Goal: Task Accomplishment & Management: Use online tool/utility

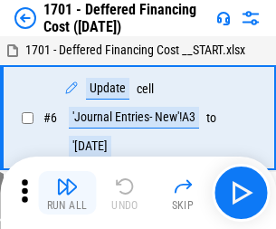
click at [67, 193] on img "button" at bounding box center [67, 187] width 22 height 22
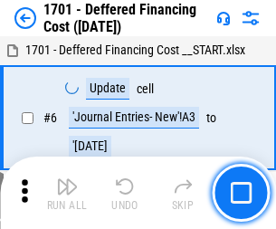
scroll to position [217, 0]
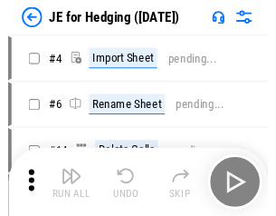
scroll to position [3, 0]
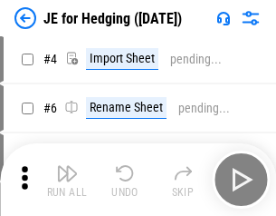
click at [67, 179] on img "button" at bounding box center [67, 173] width 22 height 22
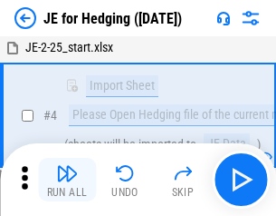
click at [67, 179] on img "button" at bounding box center [67, 173] width 22 height 22
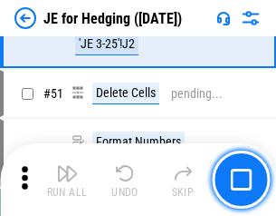
scroll to position [1173, 0]
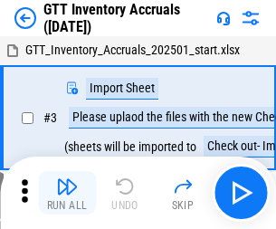
click at [67, 179] on img "button" at bounding box center [67, 187] width 22 height 22
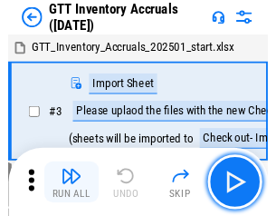
scroll to position [3, 0]
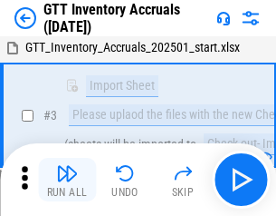
click at [67, 179] on img "button" at bounding box center [67, 173] width 22 height 22
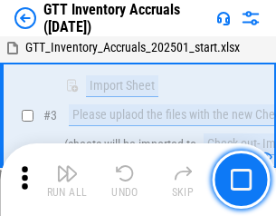
scroll to position [117, 0]
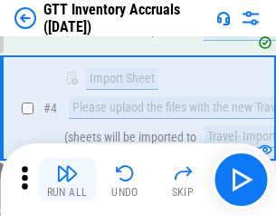
click at [67, 179] on img "button" at bounding box center [67, 173] width 22 height 22
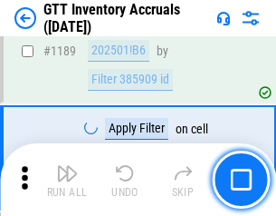
scroll to position [14792, 0]
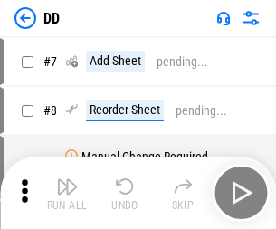
click at [67, 193] on img "button" at bounding box center [67, 187] width 22 height 22
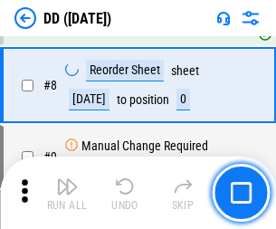
scroll to position [175, 0]
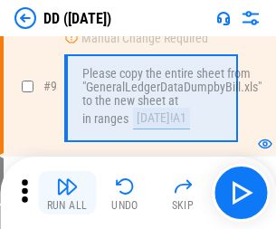
click at [67, 193] on img "button" at bounding box center [67, 187] width 22 height 22
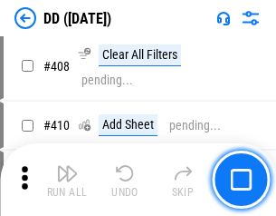
scroll to position [8105, 0]
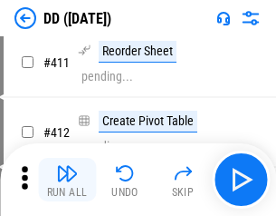
click at [67, 179] on img "button" at bounding box center [67, 173] width 22 height 22
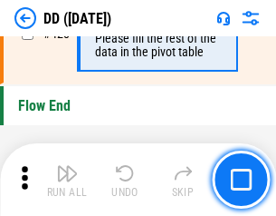
scroll to position [8670, 0]
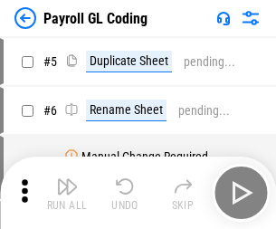
click at [67, 193] on img "button" at bounding box center [67, 187] width 22 height 22
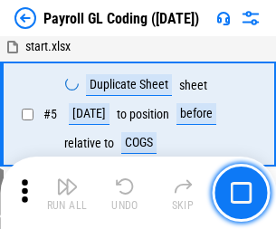
scroll to position [217, 0]
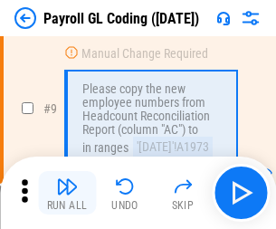
click at [67, 193] on img "button" at bounding box center [67, 187] width 22 height 22
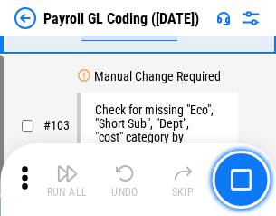
scroll to position [4250, 0]
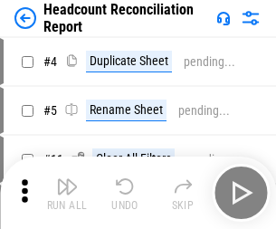
click at [67, 193] on img "button" at bounding box center [67, 187] width 22 height 22
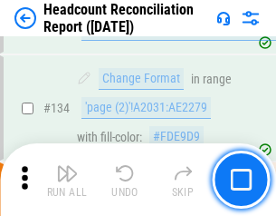
scroll to position [2177, 0]
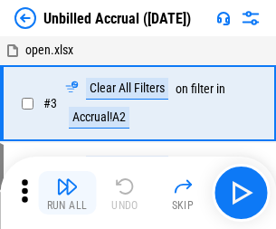
click at [67, 193] on img "button" at bounding box center [67, 187] width 22 height 22
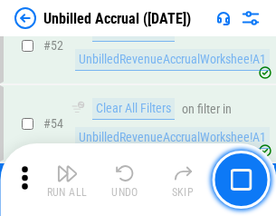
scroll to position [1891, 0]
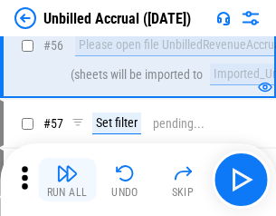
click at [67, 179] on img "button" at bounding box center [67, 173] width 22 height 22
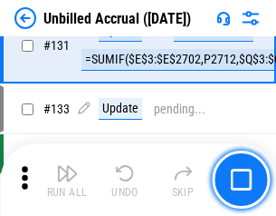
scroll to position [5396, 0]
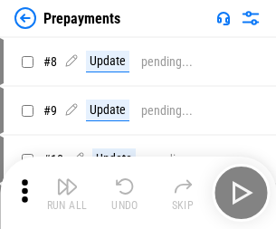
click at [67, 193] on img "button" at bounding box center [67, 187] width 22 height 22
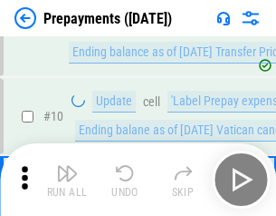
scroll to position [113, 0]
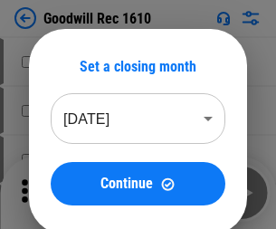
click at [67, 193] on img "button" at bounding box center [67, 187] width 22 height 22
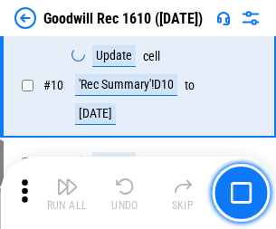
scroll to position [310, 0]
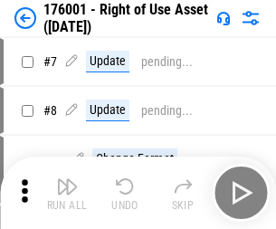
click at [67, 193] on img "button" at bounding box center [67, 187] width 22 height 22
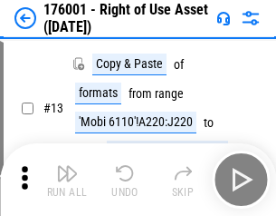
scroll to position [117, 0]
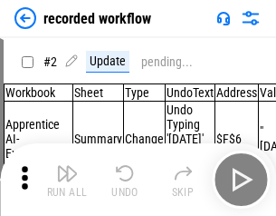
click at [67, 179] on img "button" at bounding box center [67, 173] width 22 height 22
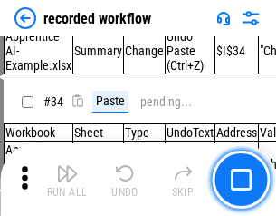
scroll to position [5662, 0]
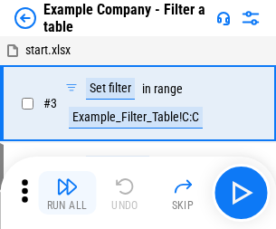
click at [67, 193] on img "button" at bounding box center [67, 187] width 22 height 22
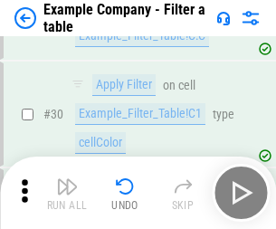
scroll to position [1658, 0]
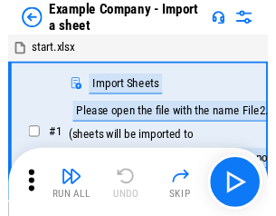
scroll to position [28, 0]
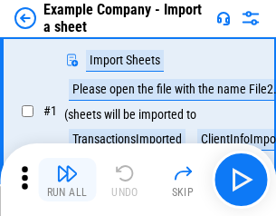
click at [67, 179] on img "button" at bounding box center [67, 173] width 22 height 22
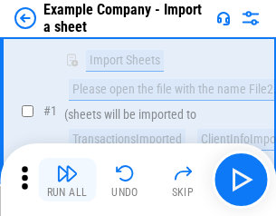
click at [67, 179] on img "button" at bounding box center [67, 173] width 22 height 22
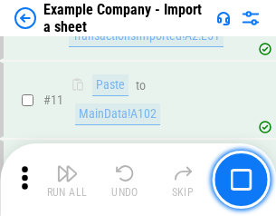
scroll to position [400, 0]
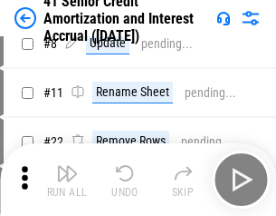
click at [67, 179] on img "button" at bounding box center [67, 173] width 22 height 22
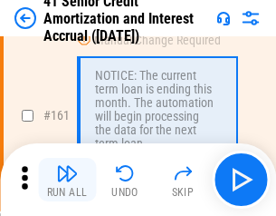
click at [67, 179] on img "button" at bounding box center [67, 173] width 22 height 22
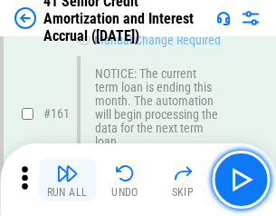
scroll to position [1937, 0]
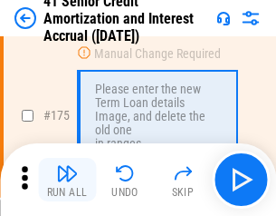
click at [67, 179] on img "button" at bounding box center [67, 173] width 22 height 22
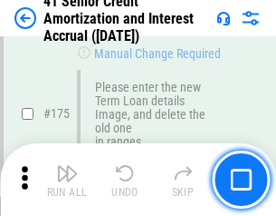
scroll to position [2121, 0]
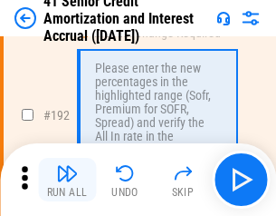
click at [67, 179] on img "button" at bounding box center [67, 173] width 22 height 22
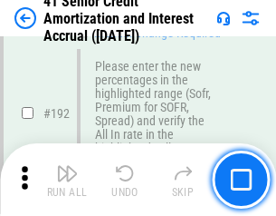
scroll to position [2311, 0]
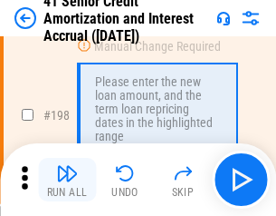
click at [67, 179] on img "button" at bounding box center [67, 173] width 22 height 22
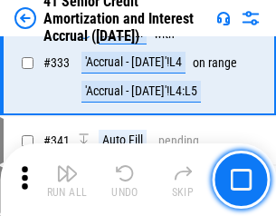
scroll to position [4627, 0]
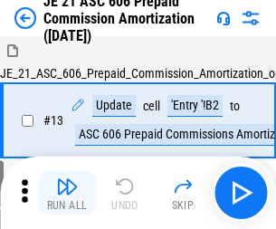
click at [67, 179] on img "button" at bounding box center [67, 187] width 22 height 22
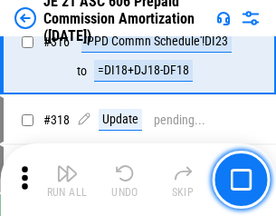
scroll to position [3382, 0]
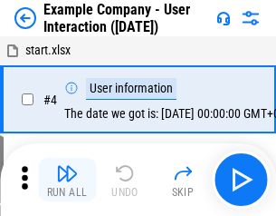
click at [67, 179] on img "button" at bounding box center [67, 173] width 22 height 22
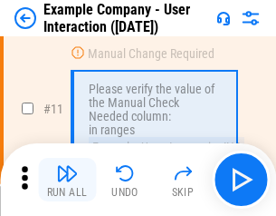
click at [67, 179] on img "button" at bounding box center [67, 173] width 22 height 22
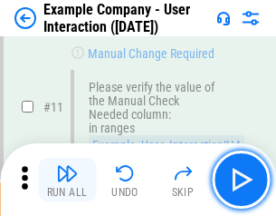
scroll to position [392, 0]
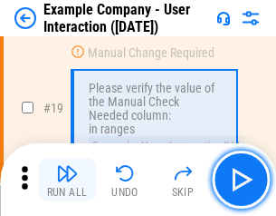
click at [67, 179] on img "button" at bounding box center [67, 173] width 22 height 22
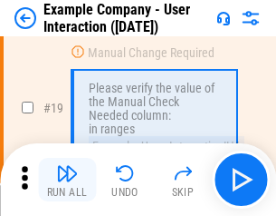
click at [67, 179] on img "button" at bounding box center [67, 173] width 22 height 22
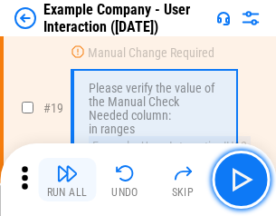
click at [67, 179] on img "button" at bounding box center [67, 173] width 22 height 22
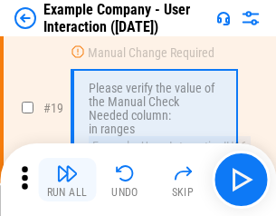
click at [67, 179] on img "button" at bounding box center [67, 173] width 22 height 22
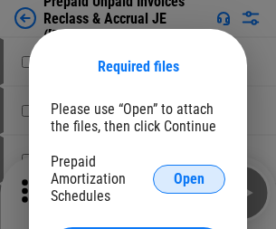
click at [189, 178] on span "Open" at bounding box center [189, 179] width 31 height 14
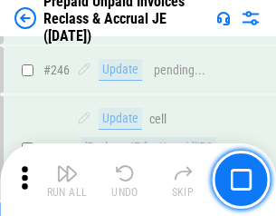
scroll to position [2446, 0]
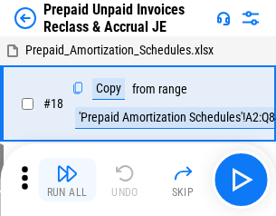
click at [67, 179] on img "button" at bounding box center [67, 173] width 22 height 22
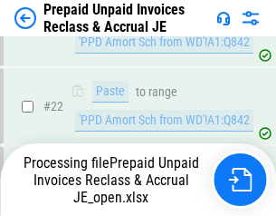
scroll to position [1362, 0]
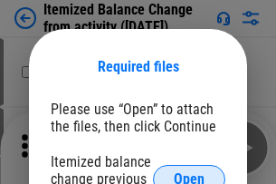
click at [189, 172] on span "Open" at bounding box center [189, 179] width 31 height 14
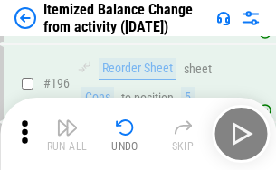
scroll to position [3486, 0]
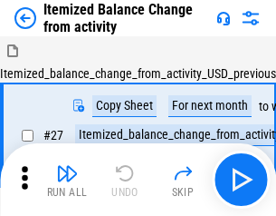
scroll to position [28, 0]
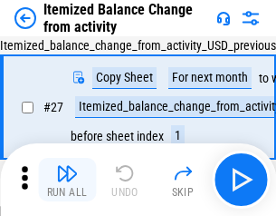
click at [67, 179] on img "button" at bounding box center [67, 173] width 22 height 22
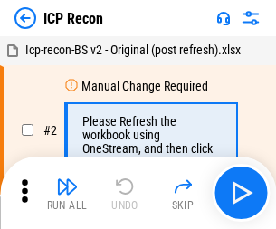
scroll to position [8, 0]
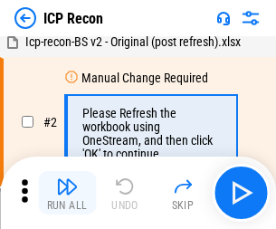
click at [67, 193] on img "button" at bounding box center [67, 187] width 22 height 22
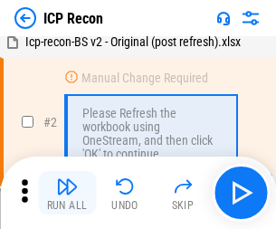
click at [67, 193] on img "button" at bounding box center [67, 187] width 22 height 22
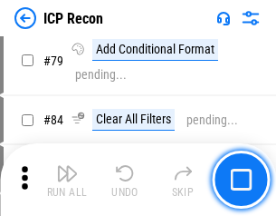
scroll to position [1775, 0]
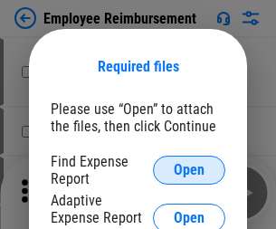
click at [189, 170] on span "Open" at bounding box center [189, 170] width 31 height 14
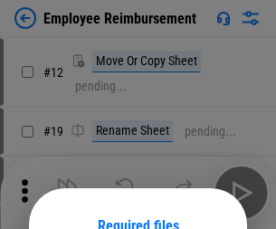
scroll to position [159, 0]
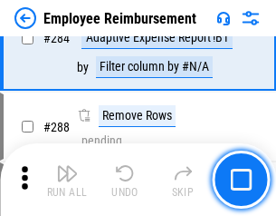
scroll to position [4924, 0]
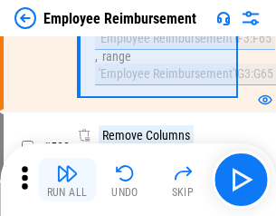
click at [67, 179] on img "button" at bounding box center [67, 173] width 22 height 22
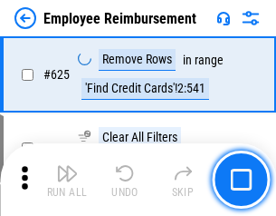
scroll to position [10845, 0]
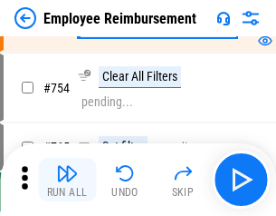
click at [67, 179] on img "button" at bounding box center [67, 173] width 22 height 22
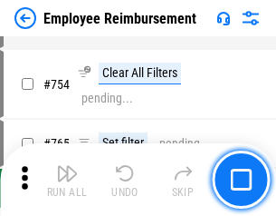
scroll to position [12708, 0]
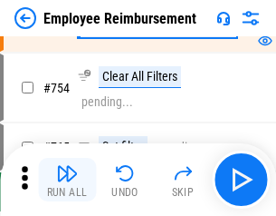
click at [67, 179] on img "button" at bounding box center [67, 173] width 22 height 22
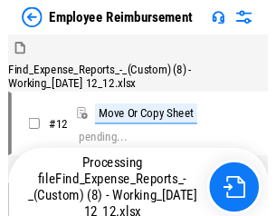
scroll to position [62, 0]
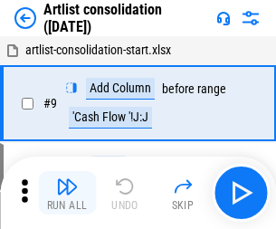
click at [67, 193] on img "button" at bounding box center [67, 187] width 22 height 22
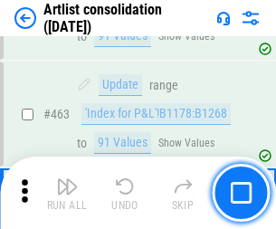
scroll to position [7932, 0]
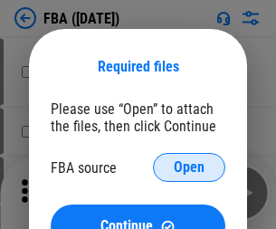
click at [189, 168] on span "Open" at bounding box center [189, 167] width 31 height 14
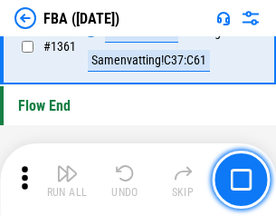
scroll to position [19454, 0]
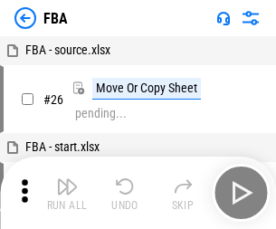
scroll to position [18, 0]
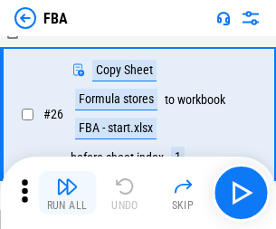
click at [67, 193] on img "button" at bounding box center [67, 187] width 22 height 22
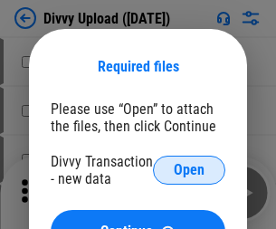
click at [189, 170] on span "Open" at bounding box center [189, 170] width 31 height 14
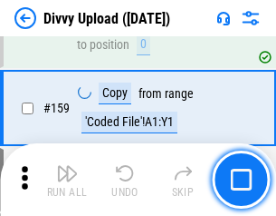
scroll to position [1876, 0]
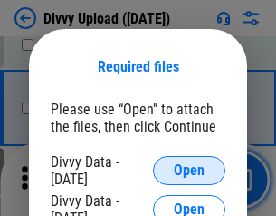
click at [189, 170] on span "Open" at bounding box center [189, 170] width 31 height 14
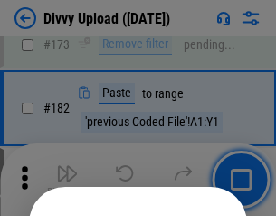
scroll to position [2033, 0]
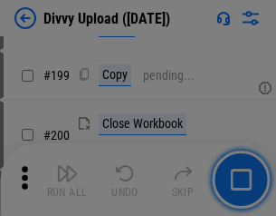
scroll to position [2634, 0]
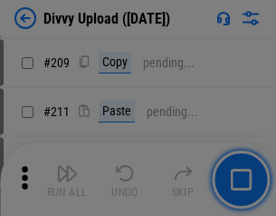
scroll to position [3077, 0]
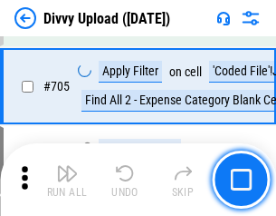
scroll to position [12391, 0]
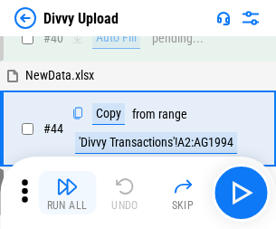
click at [67, 193] on img "button" at bounding box center [67, 187] width 22 height 22
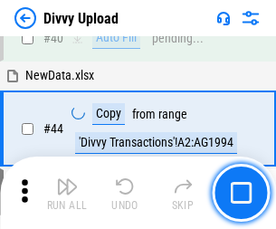
scroll to position [199, 0]
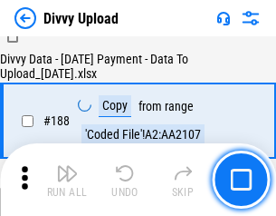
scroll to position [2132, 0]
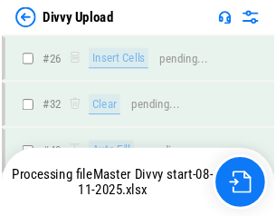
scroll to position [1876, 0]
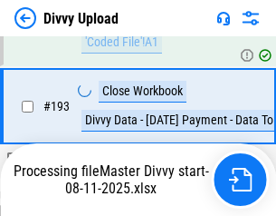
scroll to position [2532, 0]
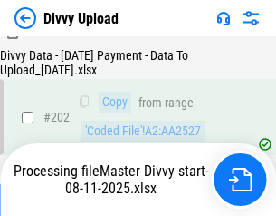
scroll to position [2931, 0]
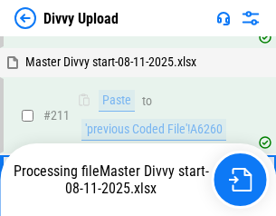
scroll to position [3423, 0]
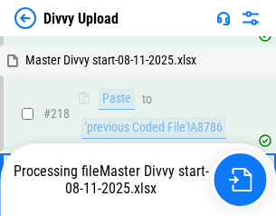
scroll to position [3822, 0]
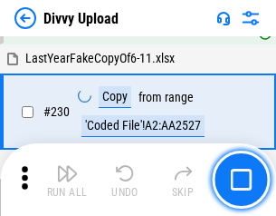
scroll to position [4495, 0]
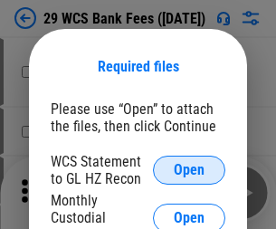
click at [189, 170] on span "Open" at bounding box center [189, 170] width 31 height 14
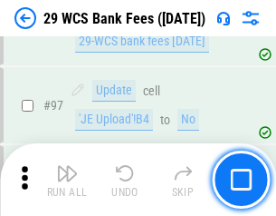
scroll to position [1765, 0]
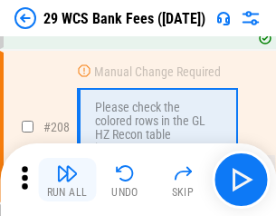
click at [67, 179] on img "button" at bounding box center [67, 173] width 22 height 22
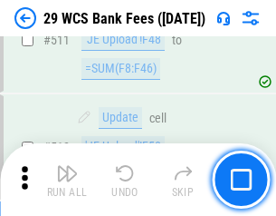
scroll to position [9114, 0]
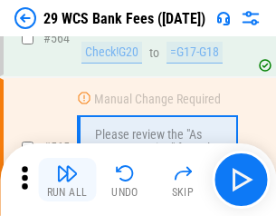
click at [67, 179] on img "button" at bounding box center [67, 173] width 22 height 22
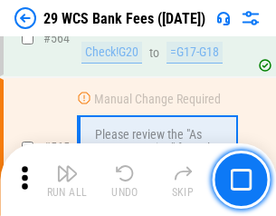
scroll to position [9797, 0]
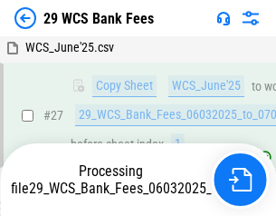
scroll to position [361, 0]
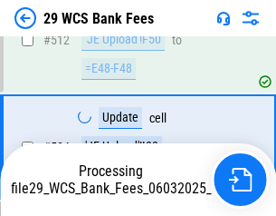
scroll to position [9671, 0]
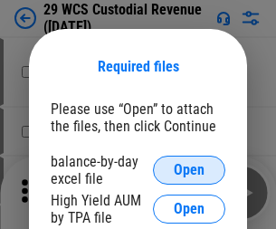
click at [189, 170] on span "Open" at bounding box center [189, 170] width 31 height 14
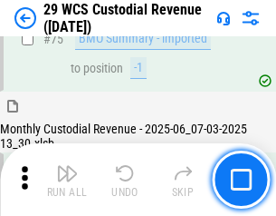
scroll to position [1892, 0]
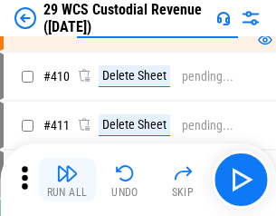
click at [67, 179] on img "button" at bounding box center [67, 173] width 22 height 22
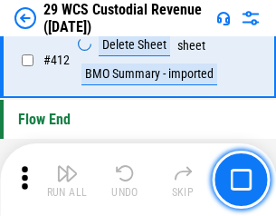
scroll to position [8651, 0]
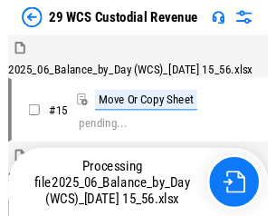
scroll to position [43, 0]
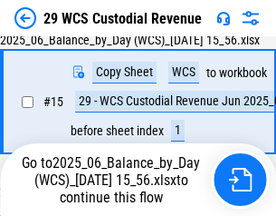
scroll to position [410, 0]
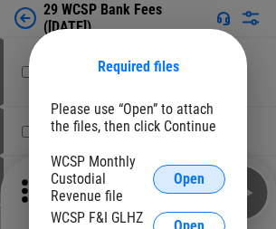
click at [189, 178] on span "Open" at bounding box center [189, 179] width 31 height 14
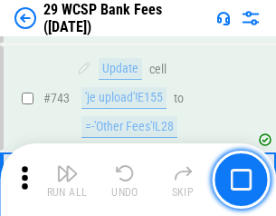
scroll to position [9128, 0]
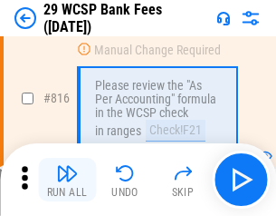
click at [67, 179] on img "button" at bounding box center [67, 173] width 22 height 22
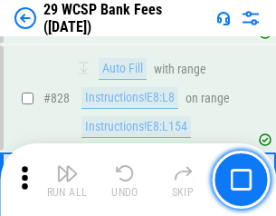
scroll to position [11266, 0]
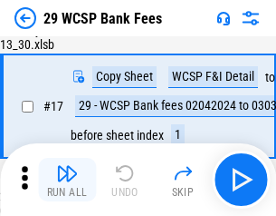
click at [67, 179] on img "button" at bounding box center [67, 173] width 22 height 22
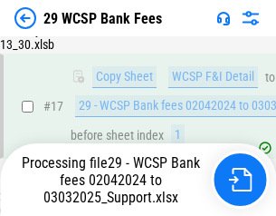
scroll to position [318, 0]
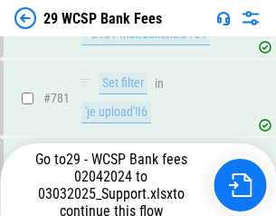
scroll to position [10707, 0]
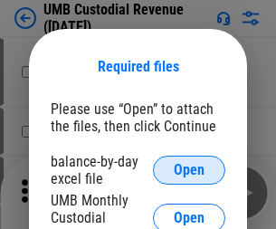
click at [189, 170] on span "Open" at bounding box center [189, 170] width 31 height 14
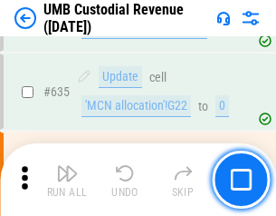
scroll to position [9479, 0]
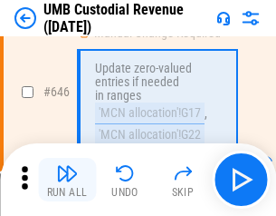
click at [67, 179] on img "button" at bounding box center [67, 173] width 22 height 22
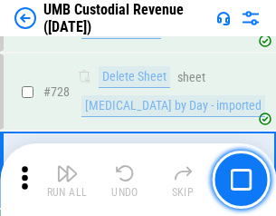
scroll to position [11174, 0]
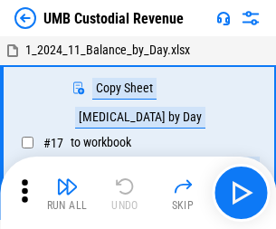
scroll to position [14, 0]
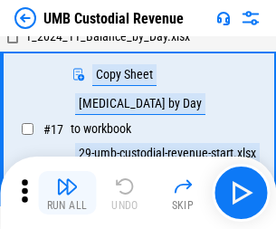
click at [67, 193] on img "button" at bounding box center [67, 187] width 22 height 22
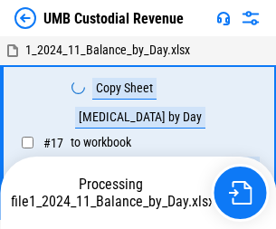
scroll to position [14, 0]
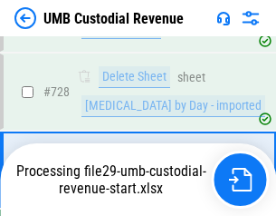
scroll to position [11132, 0]
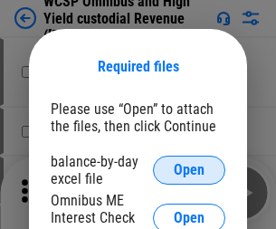
click at [189, 170] on span "Open" at bounding box center [189, 170] width 31 height 14
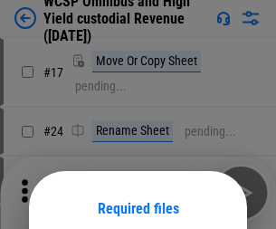
scroll to position [142, 0]
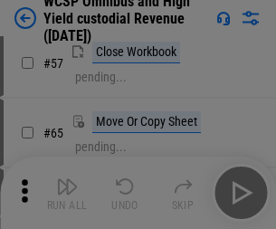
scroll to position [790, 0]
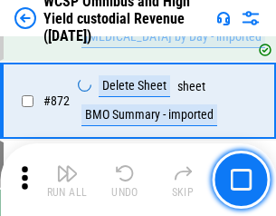
scroll to position [15331, 0]
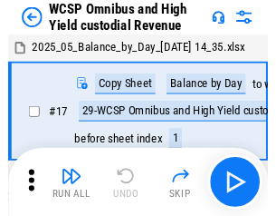
scroll to position [10, 0]
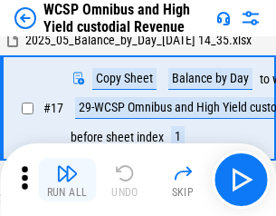
click at [67, 179] on img "button" at bounding box center [67, 173] width 22 height 22
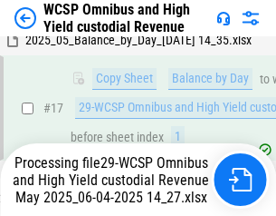
scroll to position [377, 0]
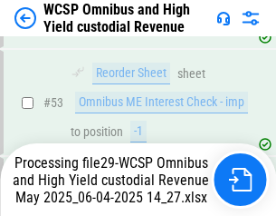
scroll to position [1324, 0]
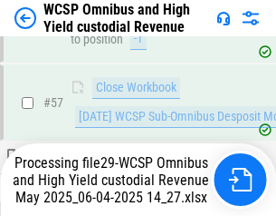
scroll to position [1859, 0]
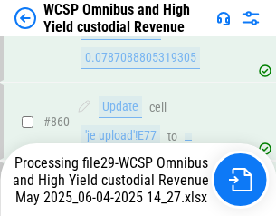
scroll to position [15289, 0]
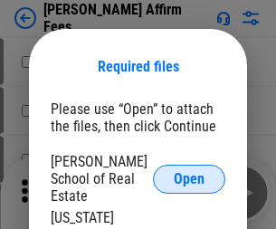
click at [189, 172] on span "Open" at bounding box center [189, 179] width 31 height 14
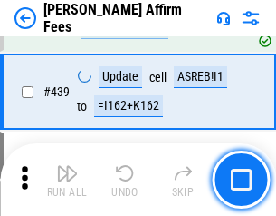
scroll to position [4166, 0]
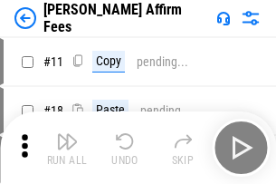
click at [67, 134] on img "button" at bounding box center [67, 141] width 22 height 22
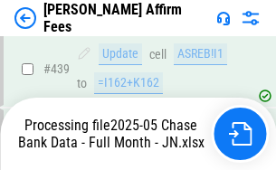
scroll to position [4751, 0]
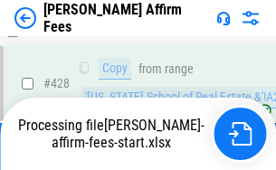
scroll to position [3622, 0]
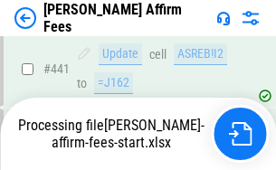
scroll to position [4751, 0]
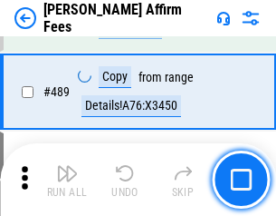
scroll to position [4728, 0]
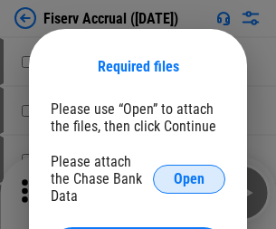
click at [189, 172] on span "Open" at bounding box center [189, 179] width 31 height 14
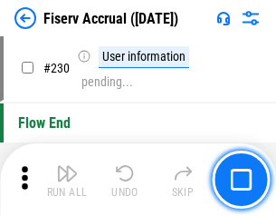
scroll to position [5740, 0]
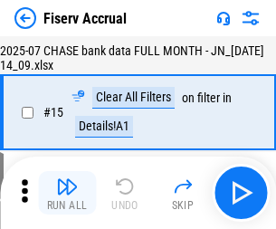
click at [67, 193] on img "button" at bounding box center [67, 187] width 22 height 22
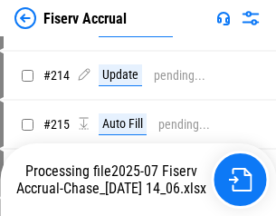
scroll to position [5316, 0]
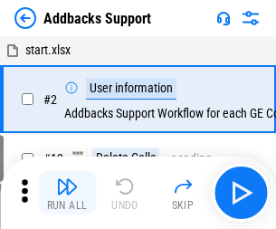
click at [67, 179] on img "button" at bounding box center [67, 187] width 22 height 22
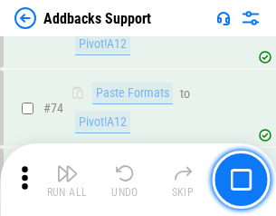
scroll to position [1319, 0]
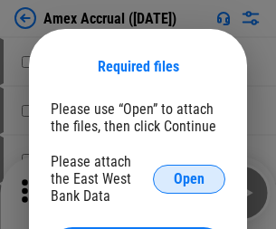
click at [189, 178] on span "Open" at bounding box center [189, 179] width 31 height 14
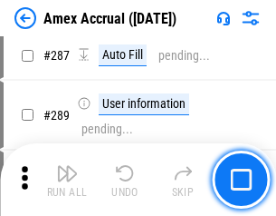
scroll to position [5194, 0]
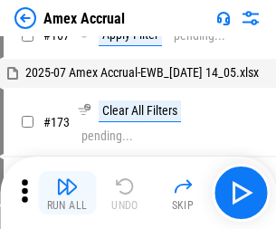
click at [67, 193] on img "button" at bounding box center [67, 187] width 22 height 22
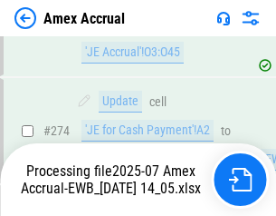
scroll to position [5511, 0]
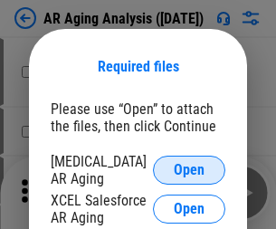
click at [189, 168] on span "Open" at bounding box center [189, 170] width 31 height 14
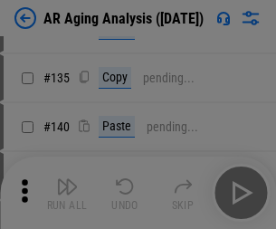
scroll to position [545, 0]
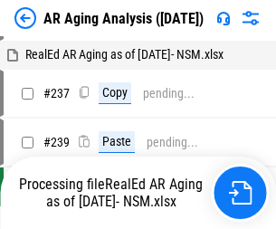
scroll to position [18, 0]
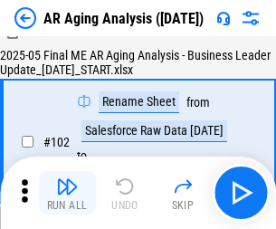
click at [67, 193] on img "button" at bounding box center [67, 187] width 22 height 22
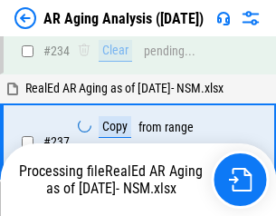
scroll to position [2808, 0]
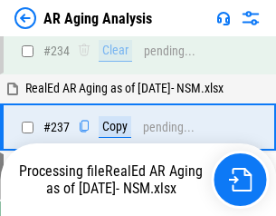
scroll to position [2787, 0]
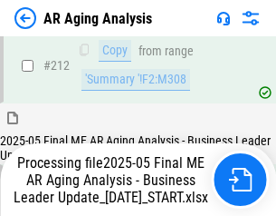
scroll to position [2787, 0]
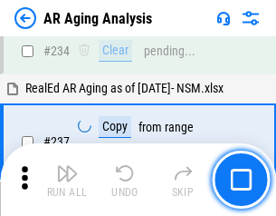
scroll to position [2787, 0]
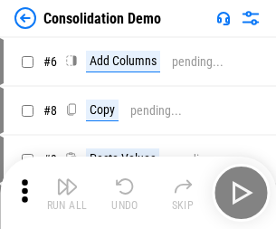
click at [67, 193] on img "button" at bounding box center [67, 187] width 22 height 22
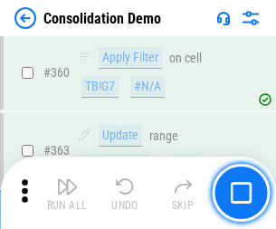
scroll to position [6071, 0]
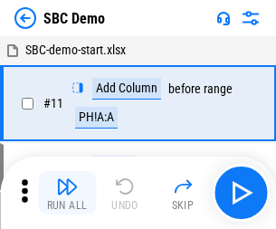
click at [67, 193] on img "button" at bounding box center [67, 187] width 22 height 22
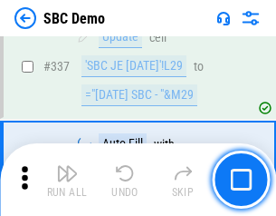
scroll to position [4765, 0]
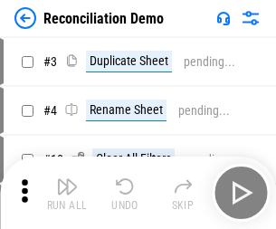
click at [67, 193] on img "button" at bounding box center [67, 187] width 22 height 22
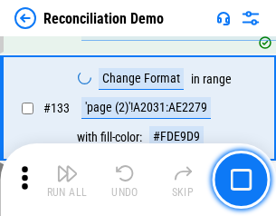
scroll to position [2151, 0]
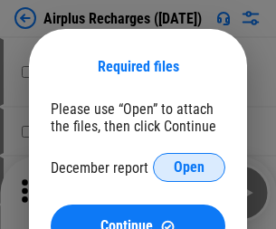
click at [189, 168] on span "Open" at bounding box center [189, 167] width 31 height 14
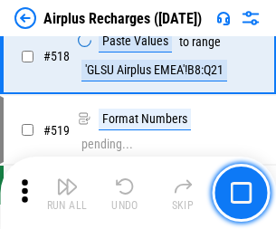
scroll to position [7795, 0]
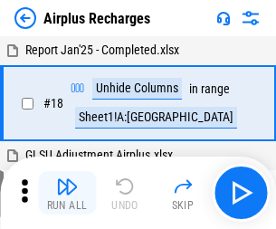
click at [67, 193] on img "button" at bounding box center [67, 187] width 22 height 22
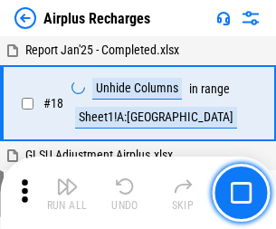
scroll to position [80, 0]
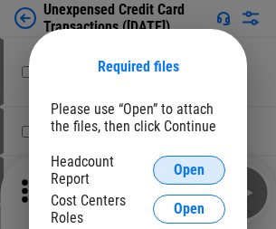
click at [189, 170] on span "Open" at bounding box center [189, 170] width 31 height 14
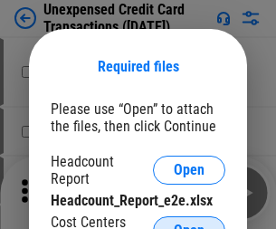
click at [189, 224] on span "Open" at bounding box center [189, 231] width 31 height 14
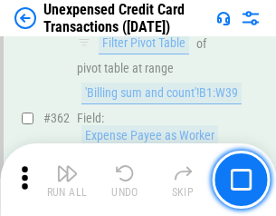
scroll to position [4658, 0]
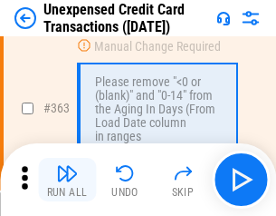
click at [67, 179] on img "button" at bounding box center [67, 173] width 22 height 22
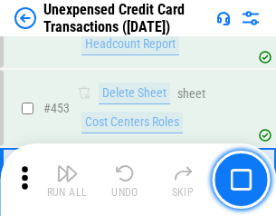
scroll to position [6178, 0]
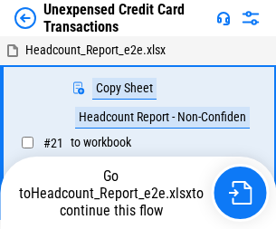
scroll to position [28, 0]
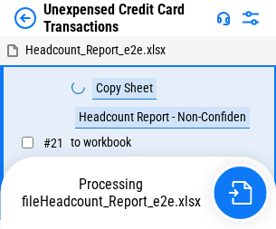
scroll to position [28, 0]
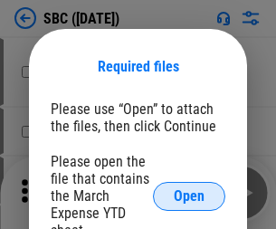
click at [189, 196] on span "Open" at bounding box center [189, 196] width 31 height 14
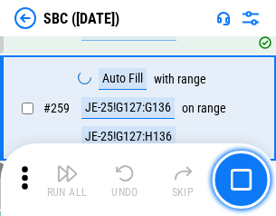
scroll to position [3540, 0]
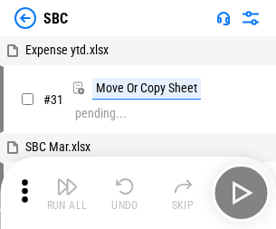
scroll to position [18, 0]
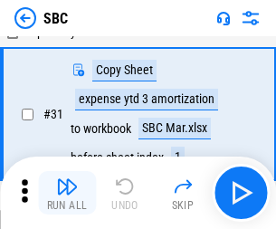
click at [67, 193] on img "button" at bounding box center [67, 187] width 22 height 22
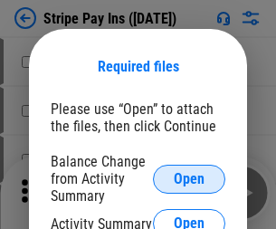
click at [189, 178] on span "Open" at bounding box center [189, 179] width 31 height 14
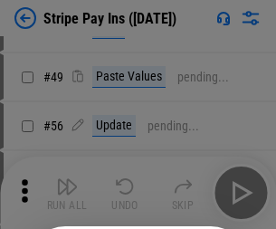
scroll to position [329, 0]
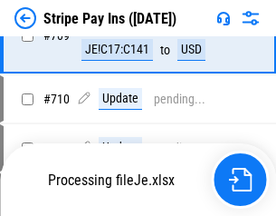
scroll to position [9284, 0]
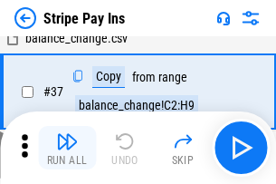
click at [67, 148] on img "button" at bounding box center [67, 141] width 22 height 22
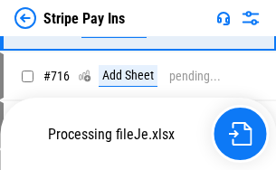
scroll to position [9351, 0]
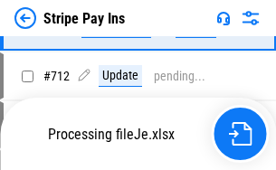
scroll to position [9351, 0]
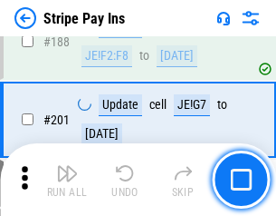
scroll to position [2580, 0]
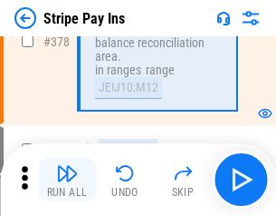
click at [67, 179] on img "button" at bounding box center [67, 173] width 22 height 22
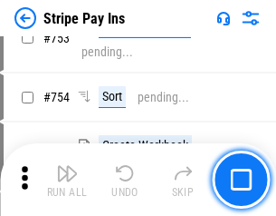
scroll to position [9328, 0]
